Goal: Information Seeking & Learning: Learn about a topic

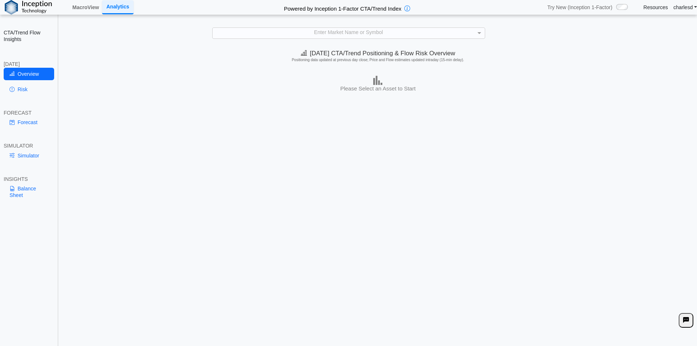
click at [283, 41] on div "**********" at bounding box center [348, 178] width 697 height 356
click at [283, 37] on div "Enter Market Name or Symbol" at bounding box center [348, 33] width 272 height 10
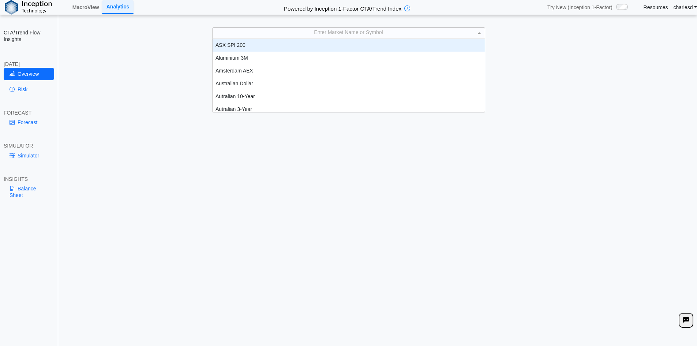
scroll to position [6, 6]
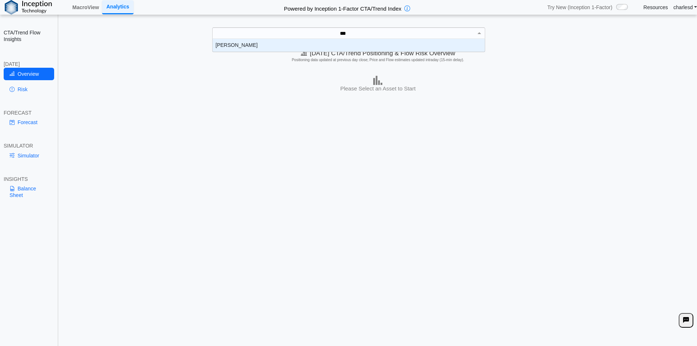
type input "****"
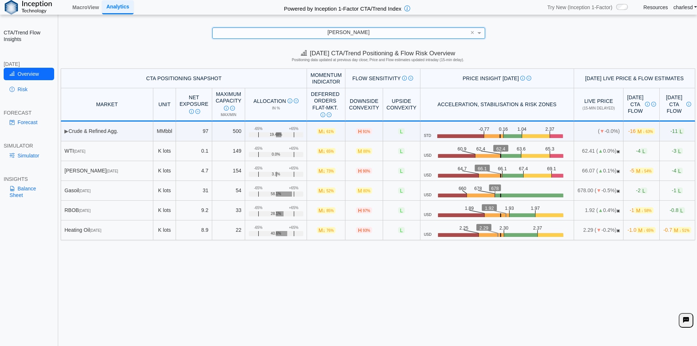
click at [21, 181] on div "INSIGHTS" at bounding box center [29, 179] width 50 height 7
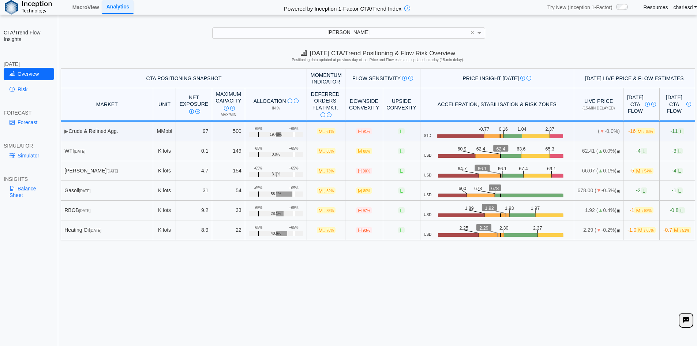
click at [27, 157] on link "Simulator" at bounding box center [29, 155] width 50 height 12
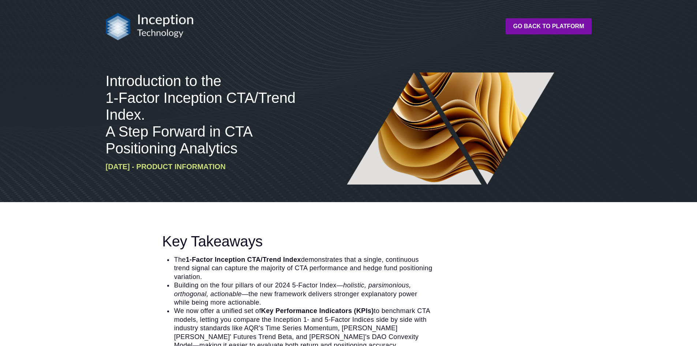
click at [52, 139] on div "Introduction to the 1-Factor Inception CTA/Trend Index. A Step Forward in CTA P…" at bounding box center [348, 101] width 697 height 202
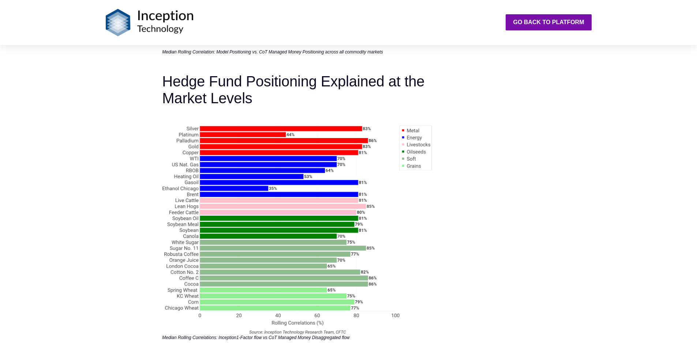
scroll to position [1645, 0]
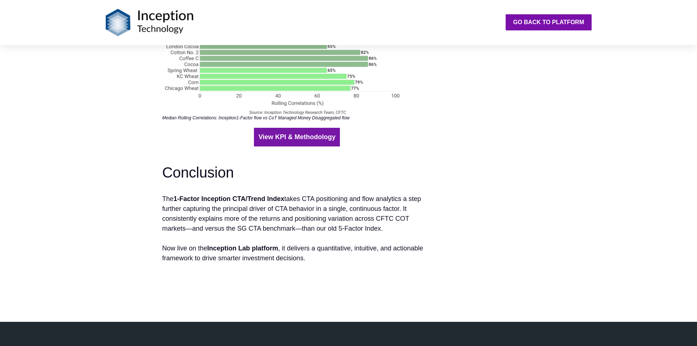
click at [305, 141] on link "View KPI & Methodology" at bounding box center [296, 137] width 77 height 10
drag, startPoint x: 286, startPoint y: 143, endPoint x: 282, endPoint y: 140, distance: 5.3
click at [286, 143] on button "View KPI & Methodology" at bounding box center [297, 137] width 86 height 19
click at [285, 140] on b "View KPI & Methodology" at bounding box center [296, 136] width 77 height 7
